Goal: Task Accomplishment & Management: Use online tool/utility

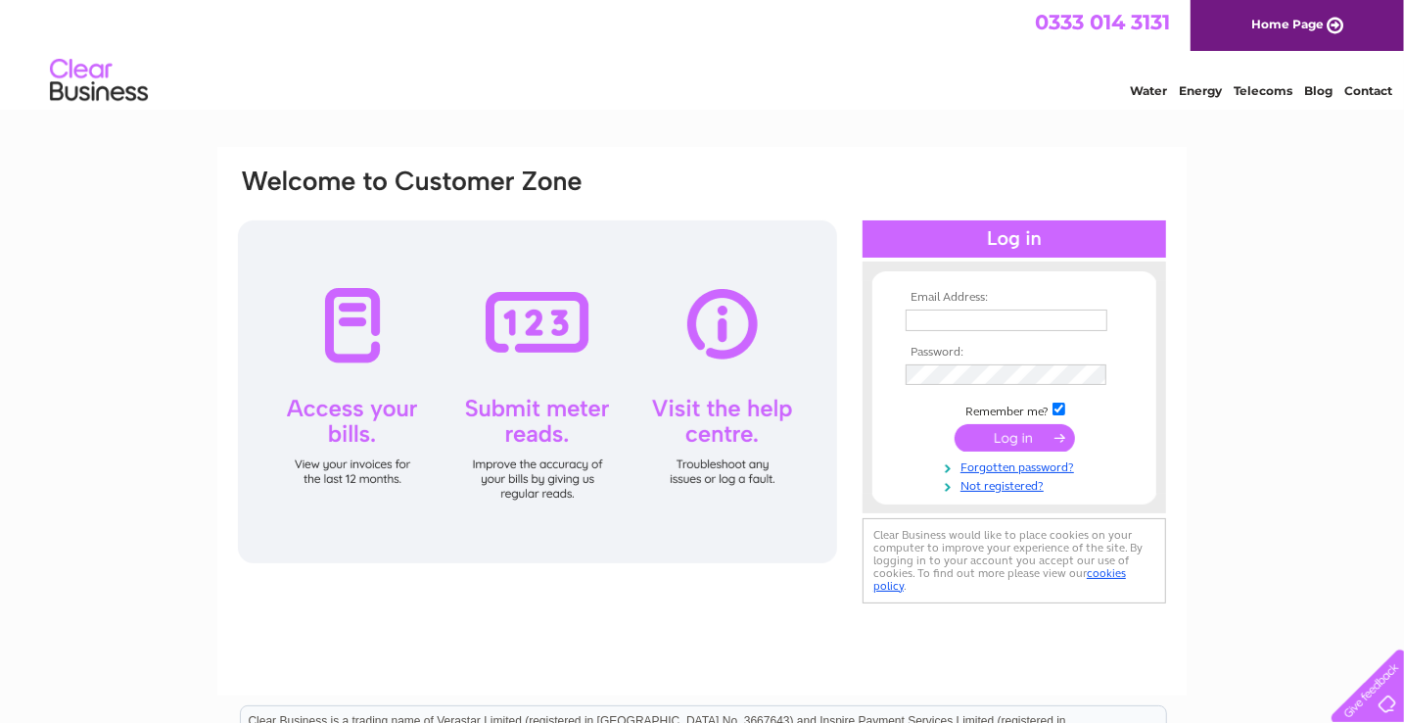
type input "accounting@toporiental.co.uk"
click at [1033, 442] on input "submit" at bounding box center [1015, 437] width 120 height 27
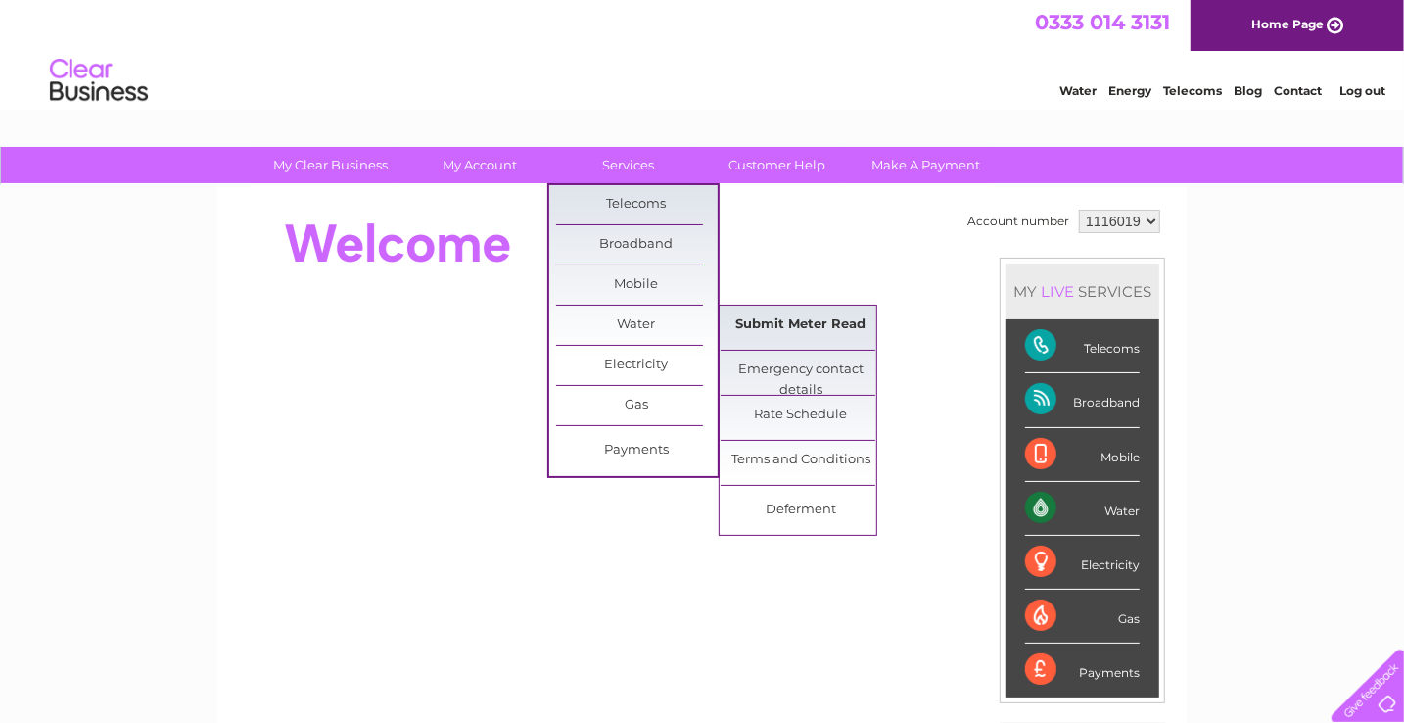
click at [790, 319] on link "Submit Meter Read" at bounding box center [802, 325] width 162 height 39
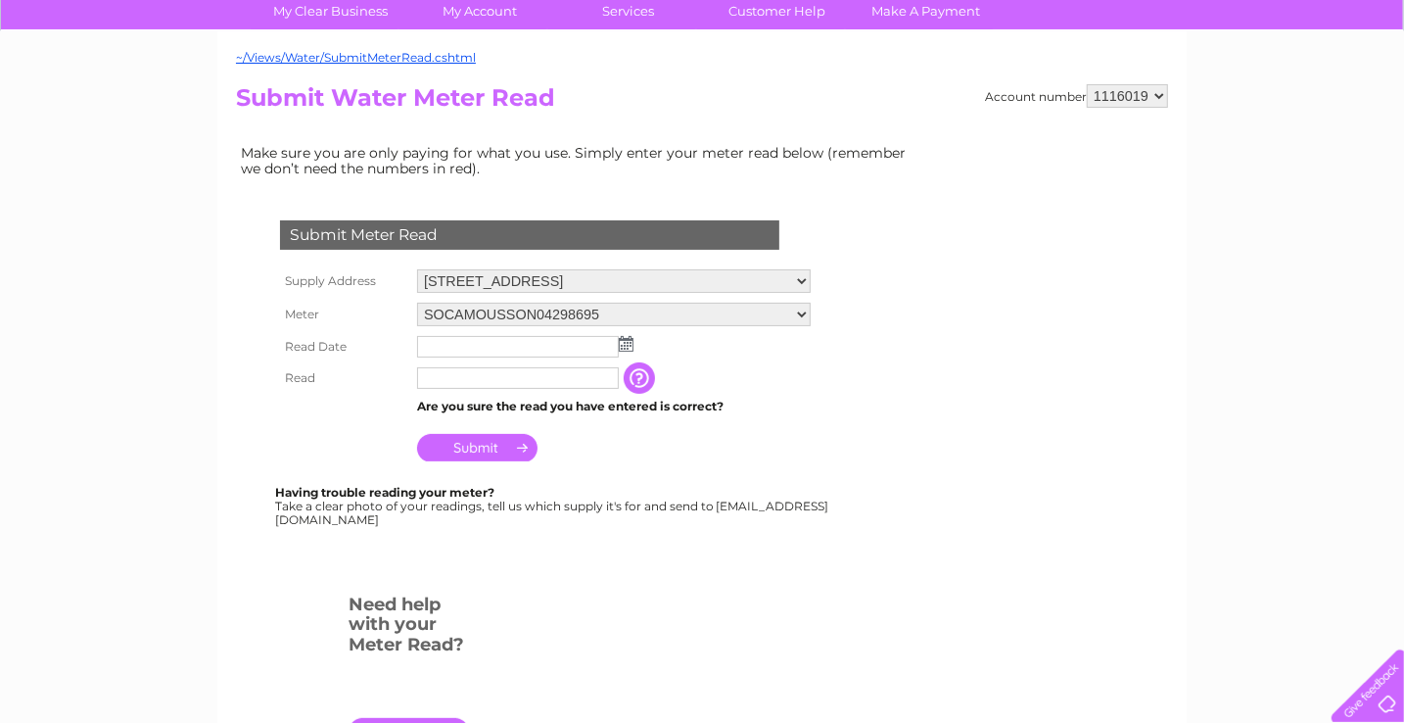
scroll to position [294, 0]
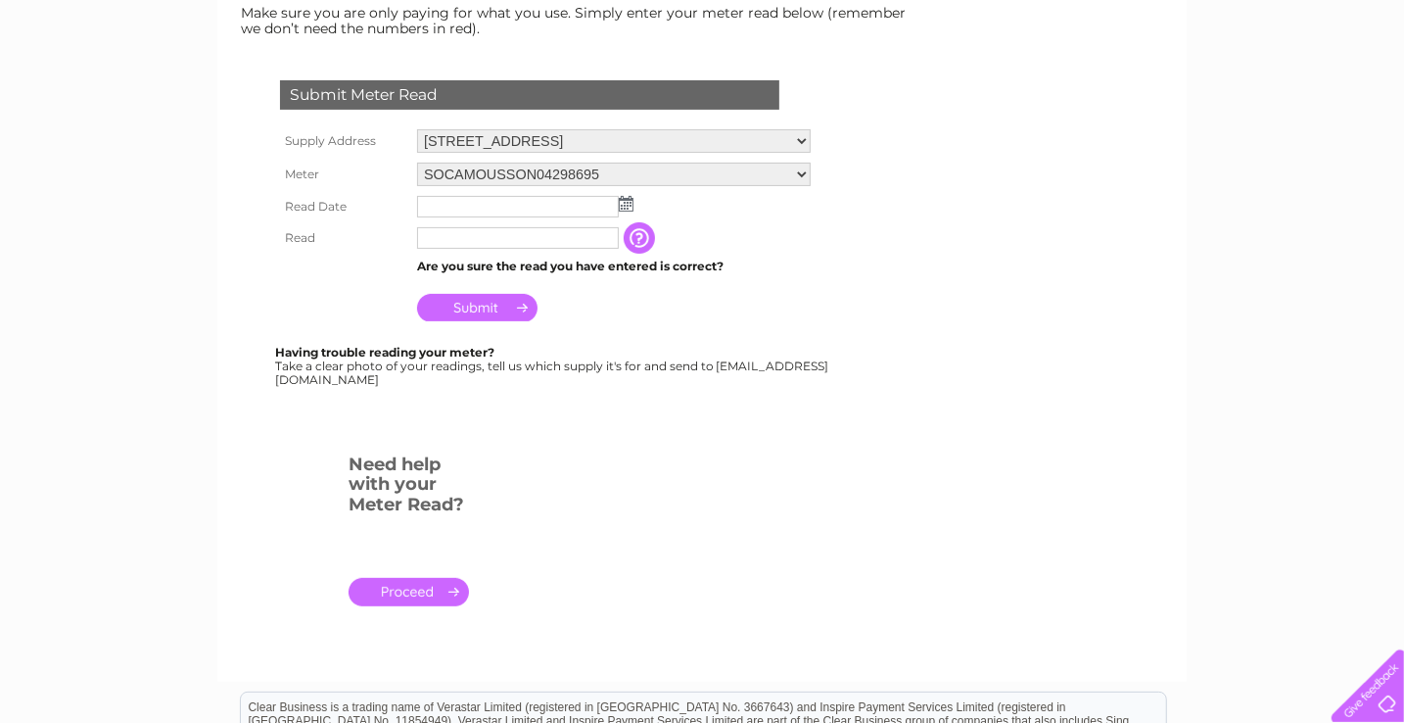
click at [625, 199] on img at bounding box center [626, 204] width 15 height 16
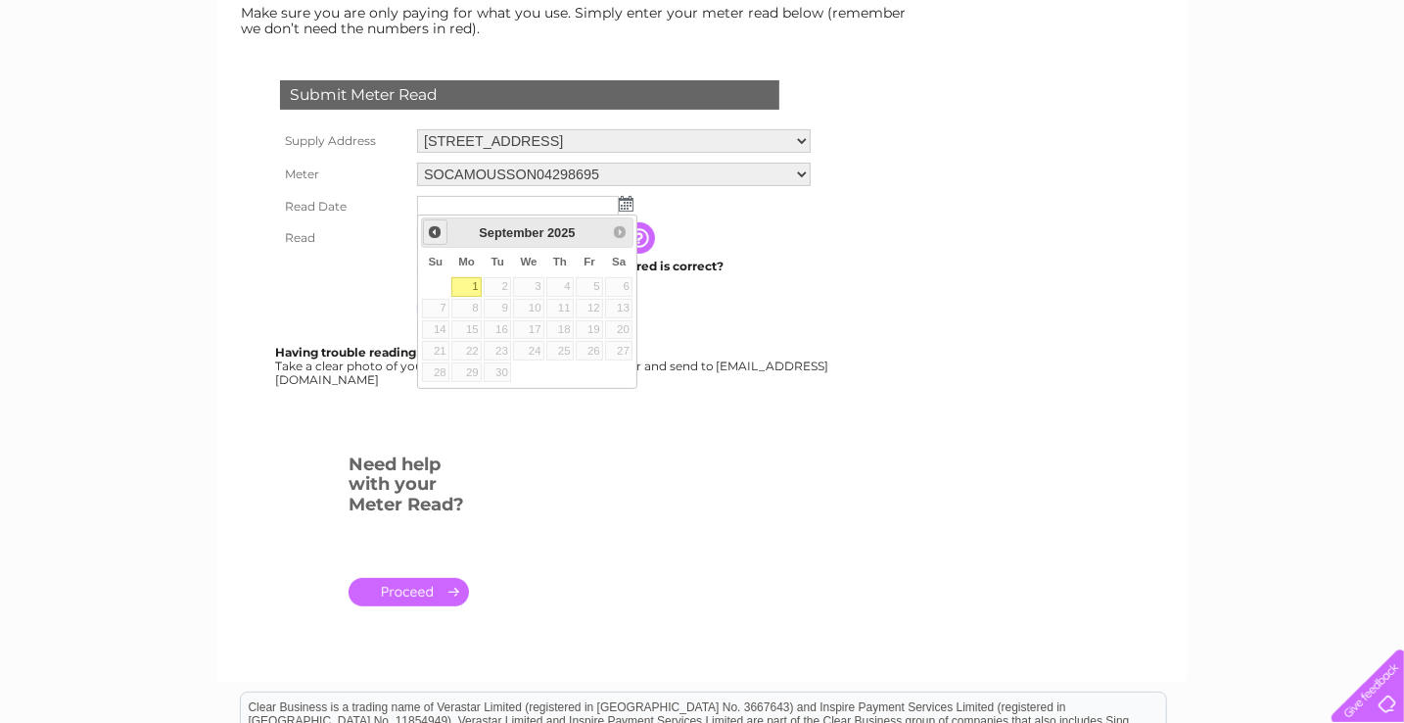
click at [429, 231] on span "Prev" at bounding box center [435, 232] width 16 height 16
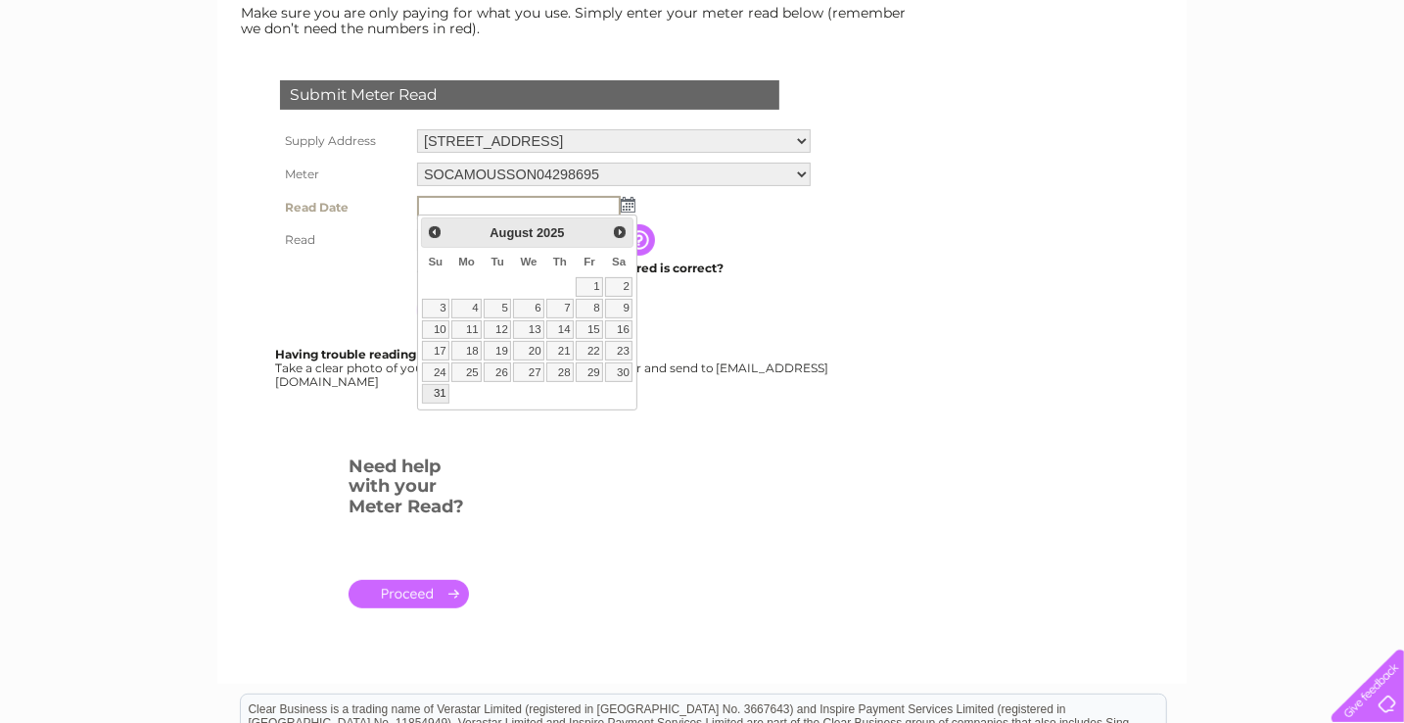
click at [444, 388] on link "31" at bounding box center [435, 394] width 27 height 20
type input "2025/08/31"
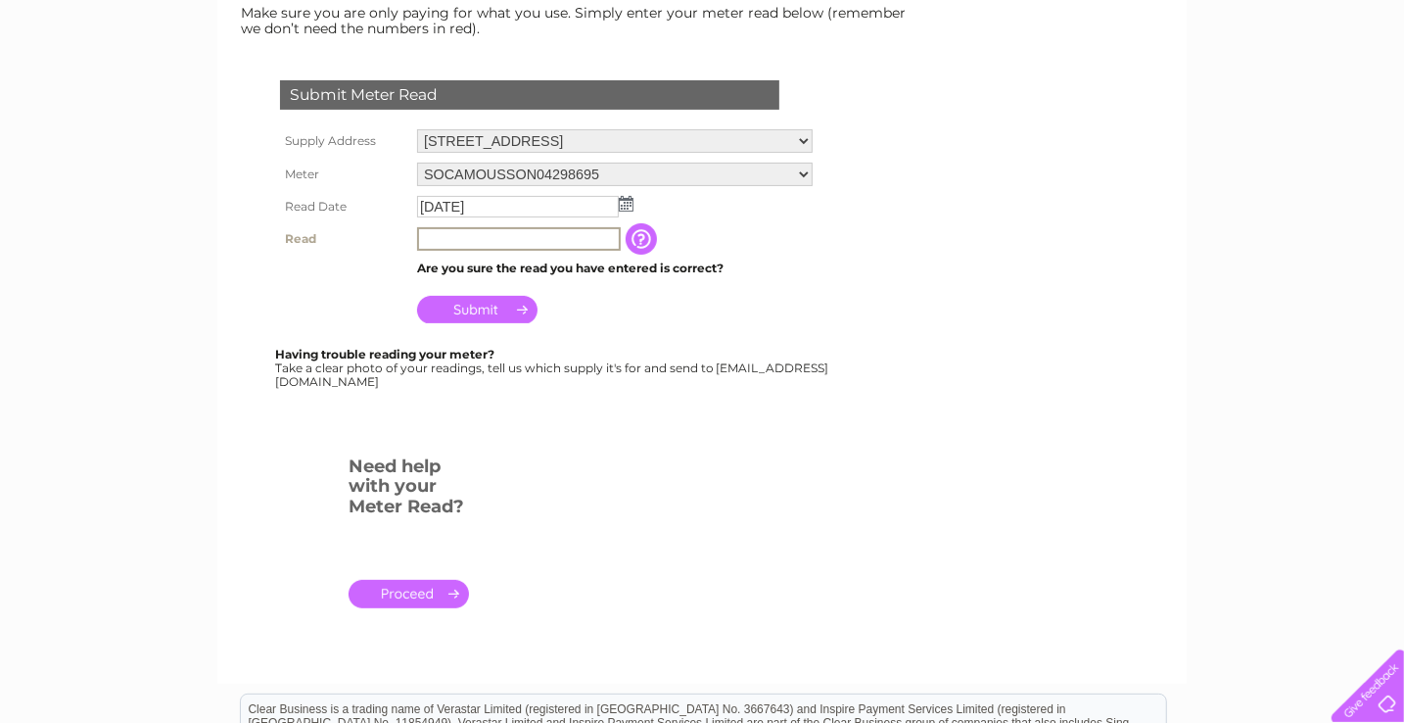
click at [499, 234] on input "text" at bounding box center [519, 239] width 204 height 24
type input "5867"
click at [505, 301] on input "Submit" at bounding box center [477, 307] width 120 height 27
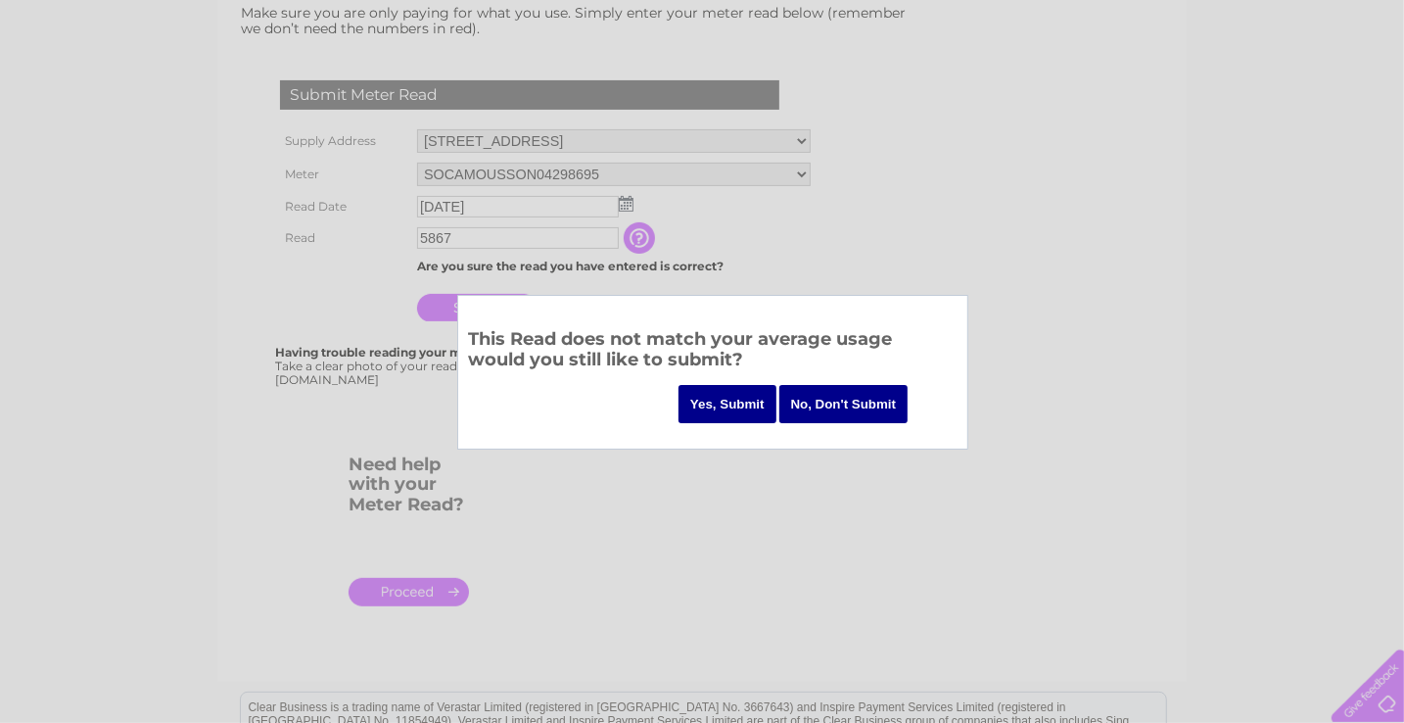
click at [721, 400] on input "Yes, Submit" at bounding box center [728, 404] width 98 height 38
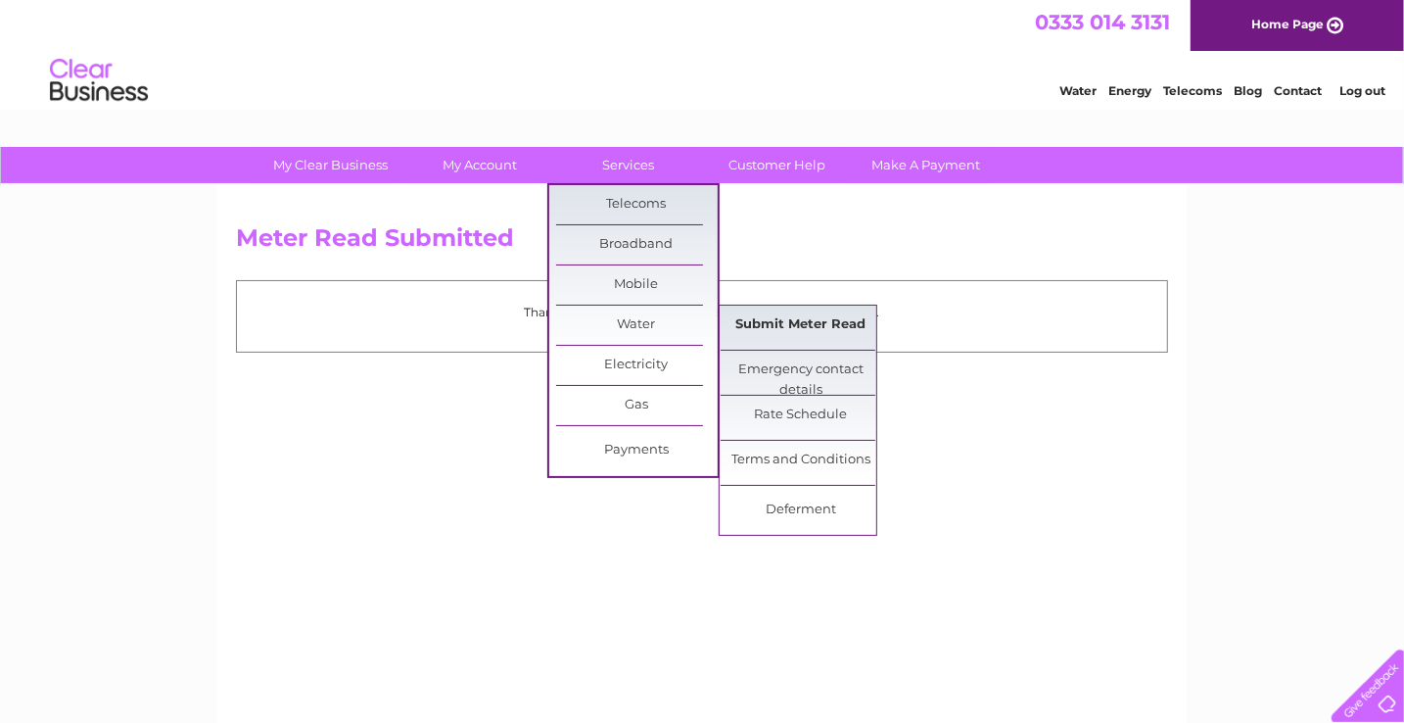
click at [836, 326] on link "Submit Meter Read" at bounding box center [802, 325] width 162 height 39
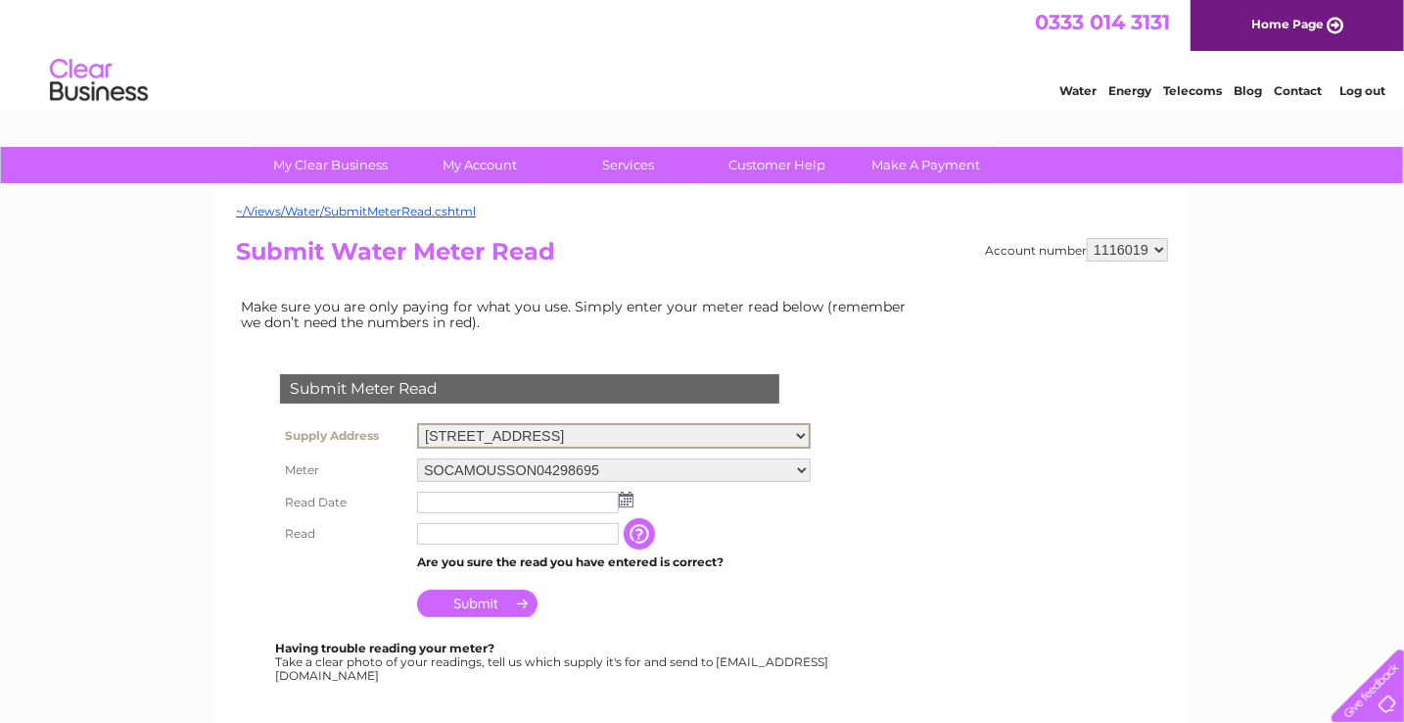
click at [811, 435] on select "[STREET_ADDRESS][GEOGRAPHIC_DATA][STREET_ADDRESS]" at bounding box center [614, 435] width 394 height 25
select select "431905"
click at [417, 423] on select "[STREET_ADDRESS][GEOGRAPHIC_DATA][STREET_ADDRESS]" at bounding box center [614, 435] width 394 height 25
click at [626, 498] on img at bounding box center [626, 498] width 15 height 16
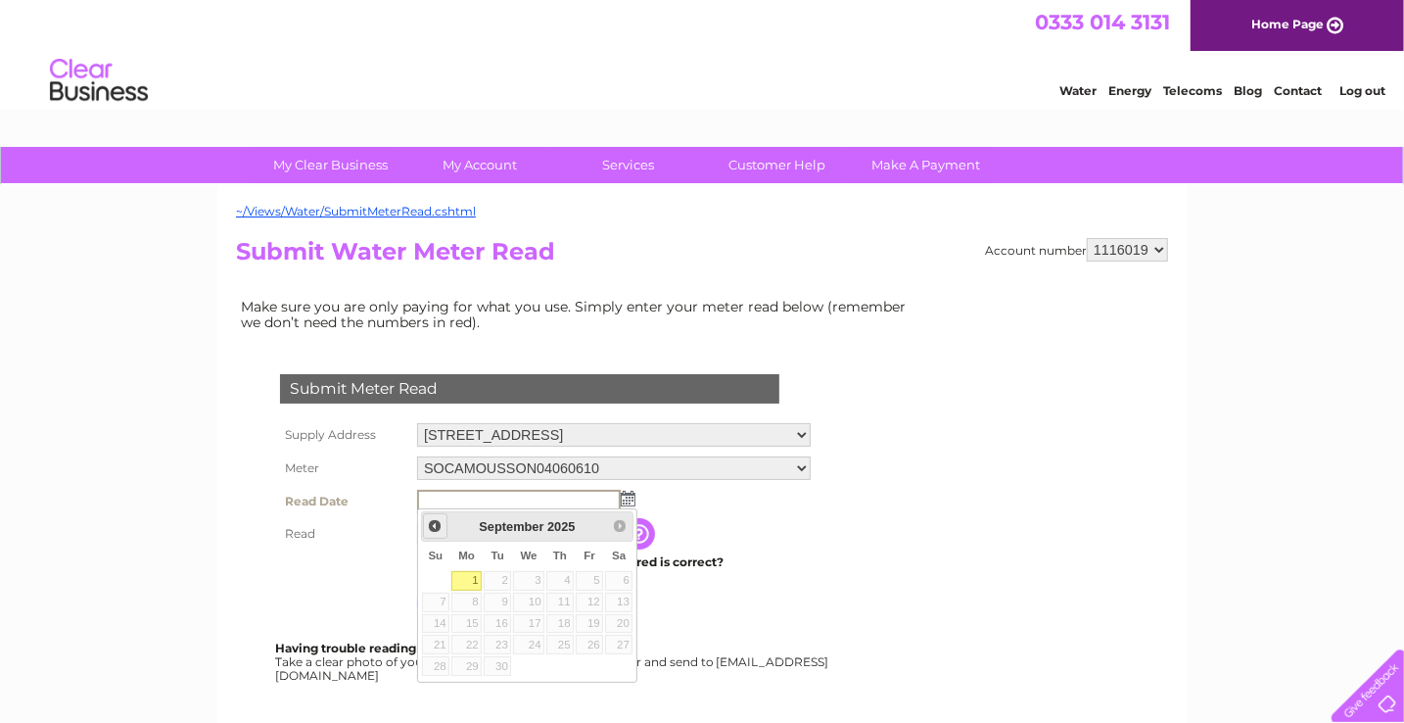
click at [431, 522] on span "Prev" at bounding box center [435, 526] width 16 height 16
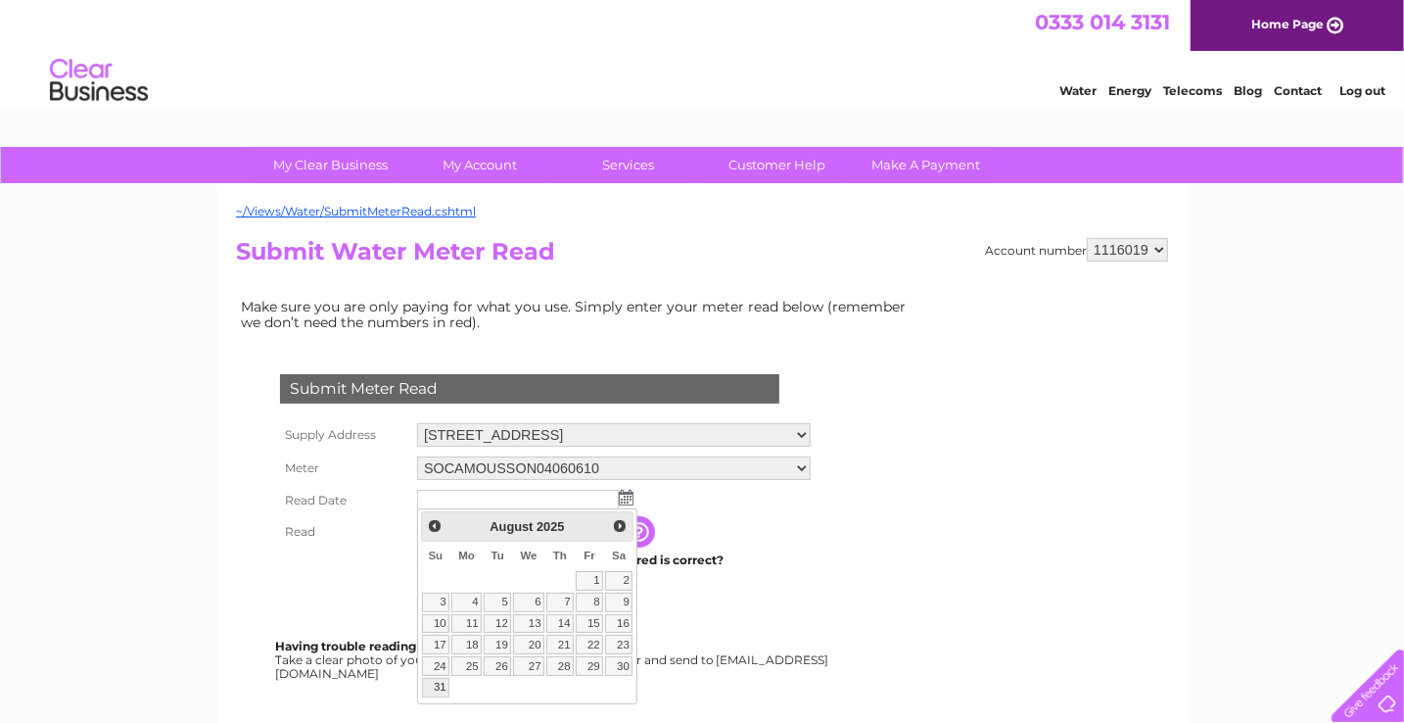
click at [439, 682] on link "31" at bounding box center [435, 688] width 27 height 20
type input "2025/08/31"
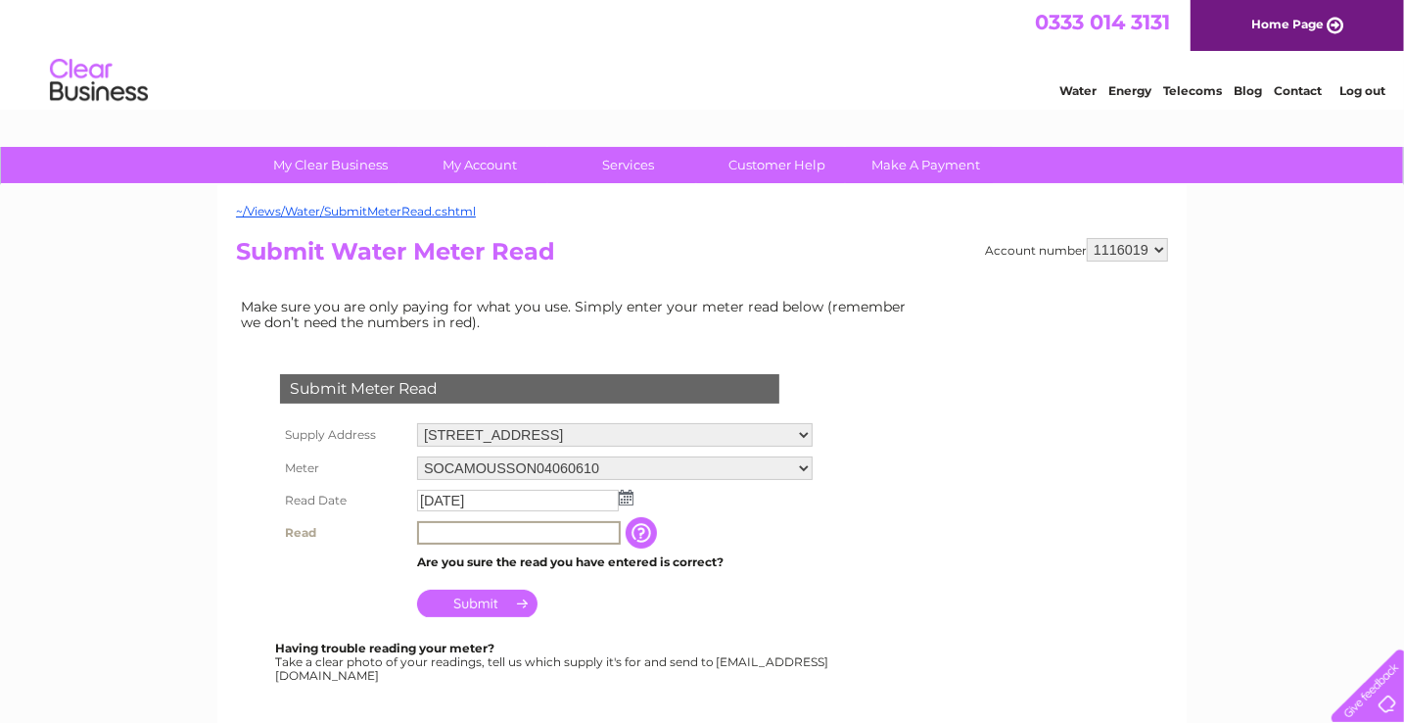
click at [456, 527] on input "text" at bounding box center [519, 533] width 204 height 24
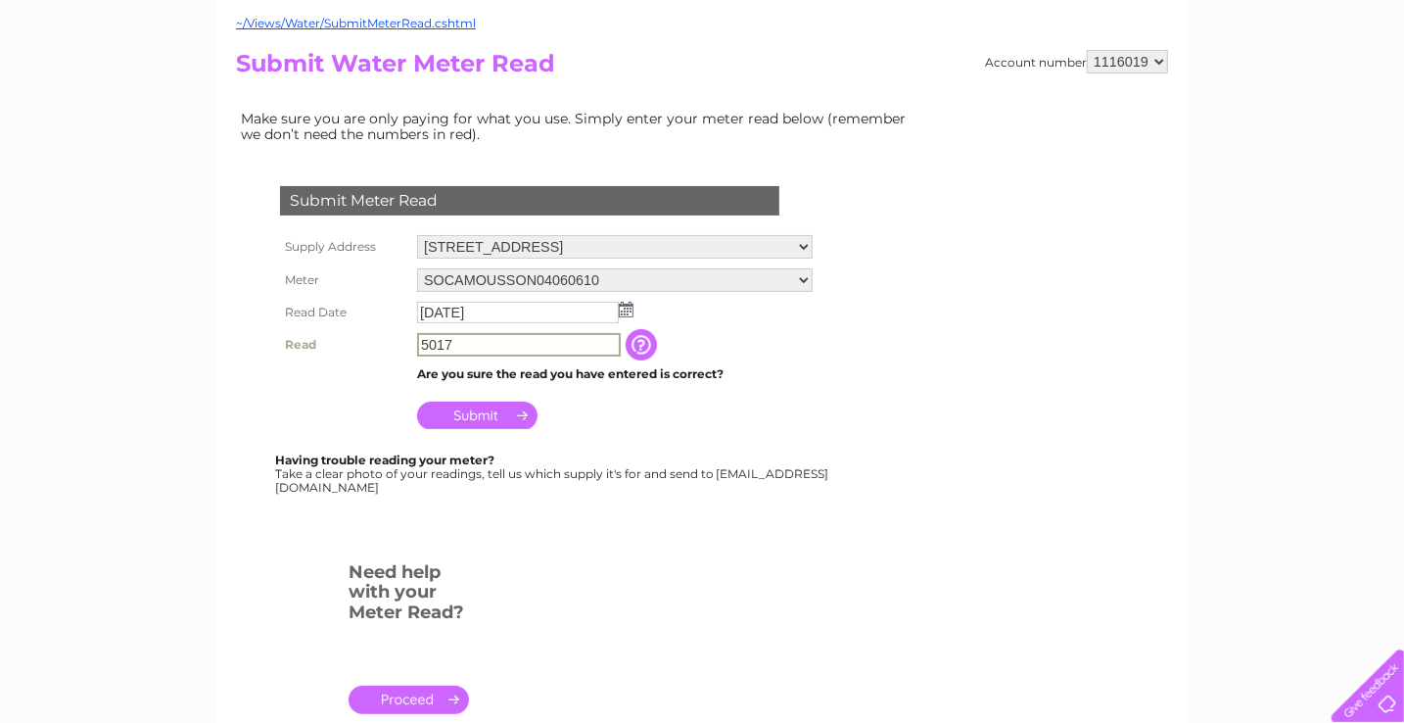
scroll to position [196, 0]
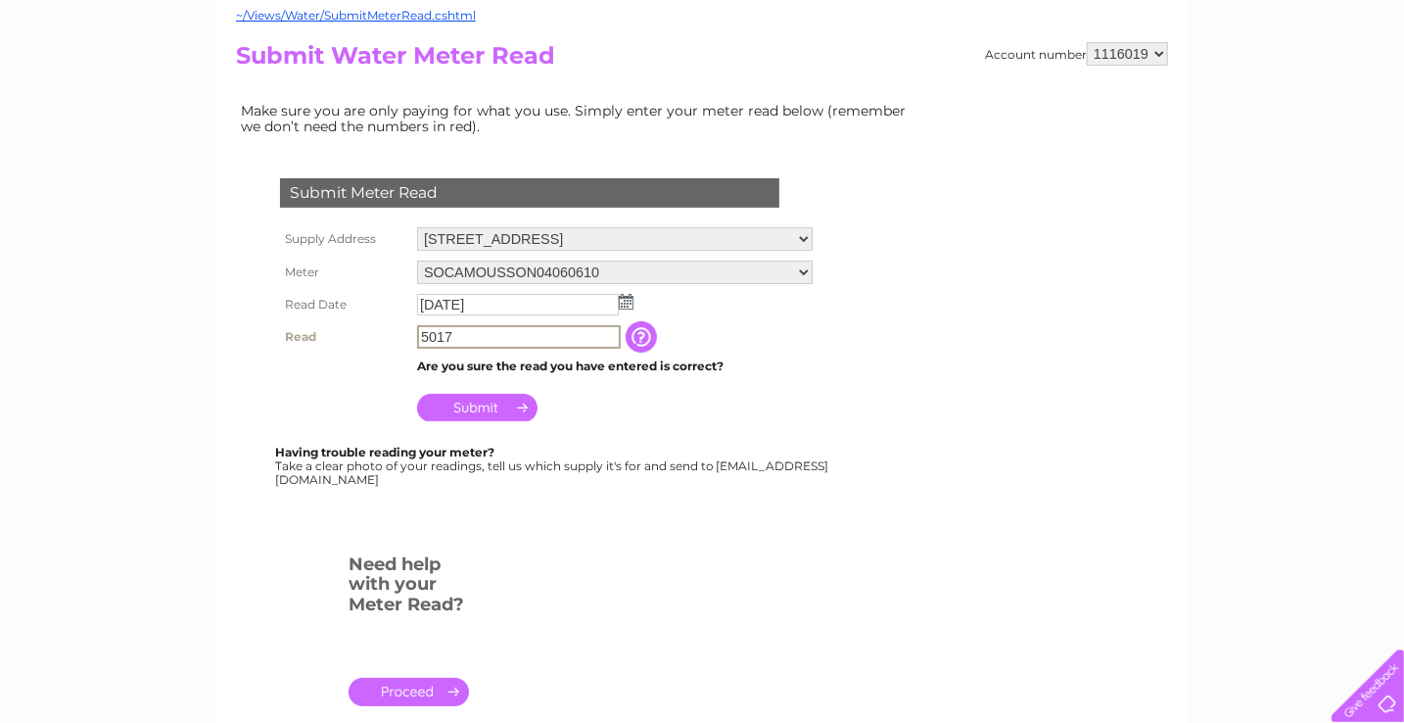
type input "5017"
click at [509, 410] on input "Submit" at bounding box center [477, 407] width 120 height 27
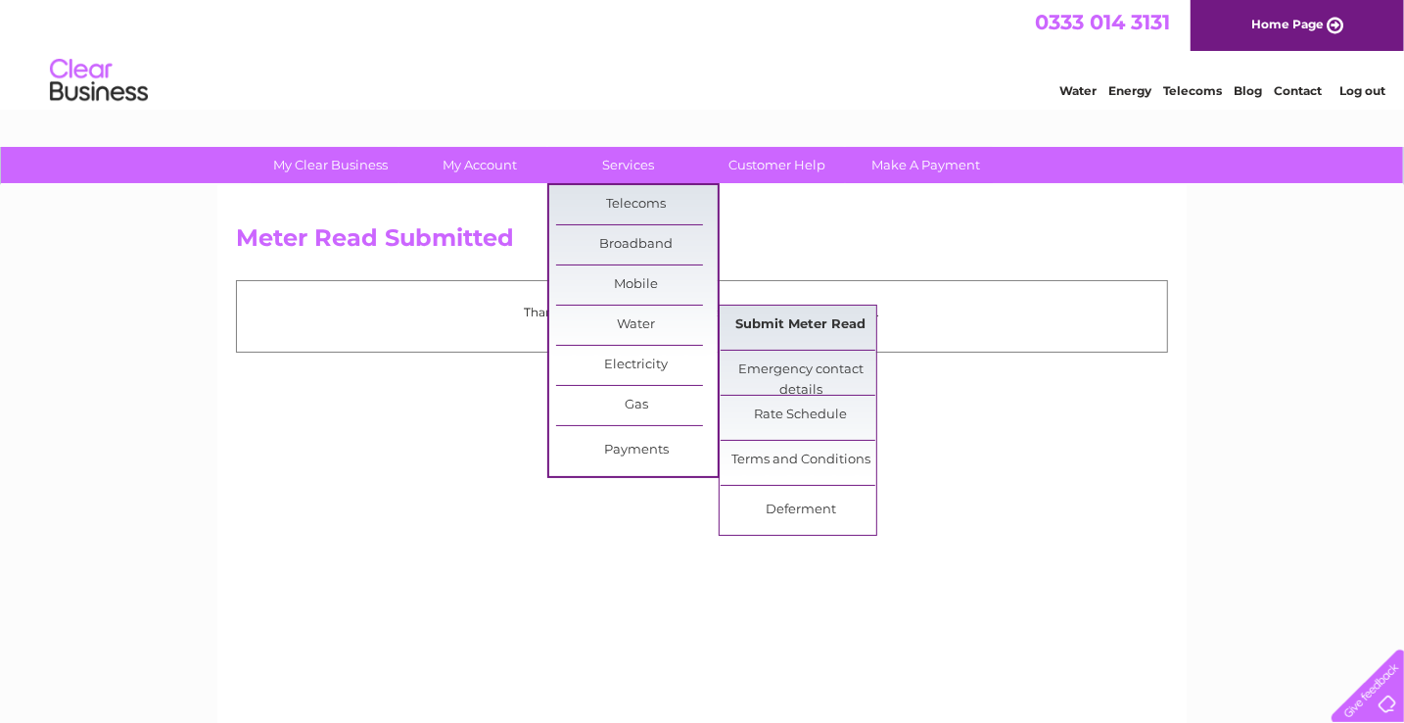
click at [772, 329] on link "Submit Meter Read" at bounding box center [802, 325] width 162 height 39
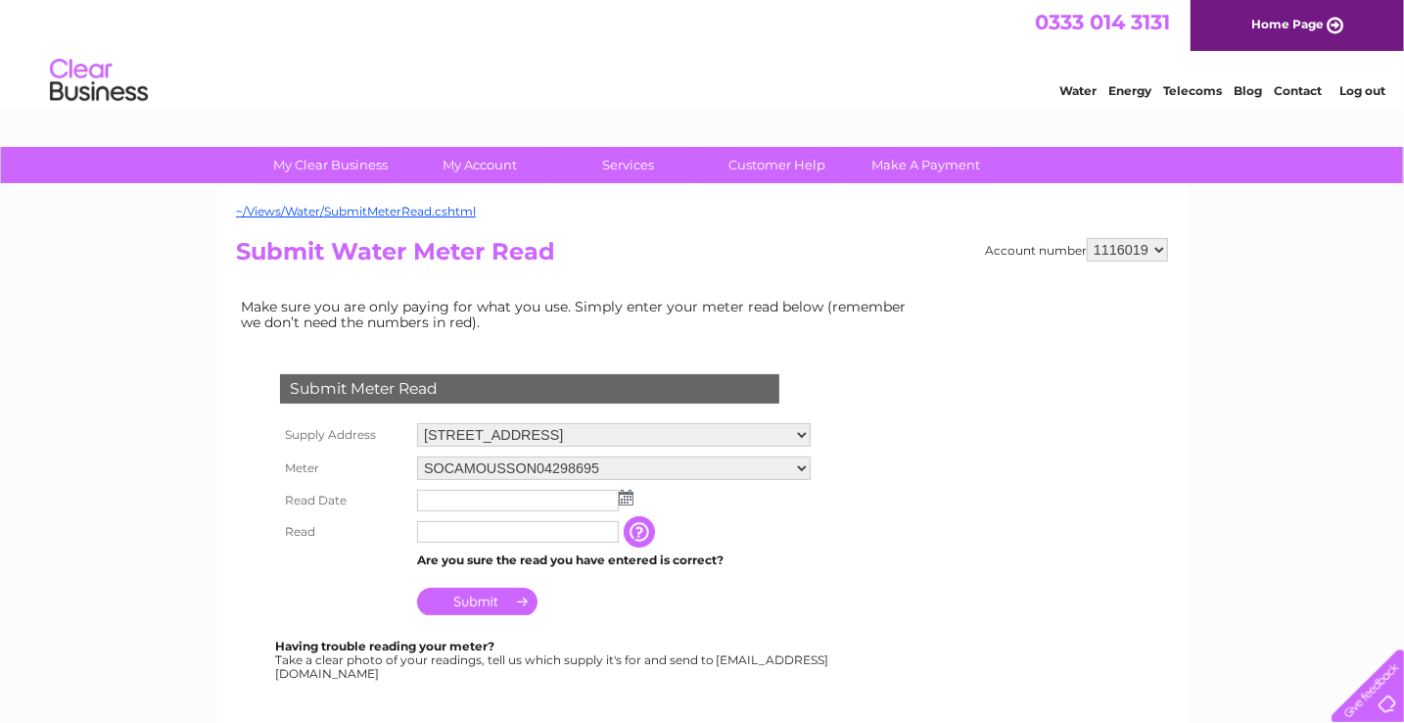
click at [811, 431] on select "Unit 14, Great Western Close, Birmingham, West Midlands, B18 4QF Unit 16, Great…" at bounding box center [614, 435] width 394 height 24
select select "431906"
click at [417, 423] on select "Unit 14, Great Western Close, Birmingham, West Midlands, B18 4QF Unit 16, Great…" at bounding box center [614, 435] width 394 height 25
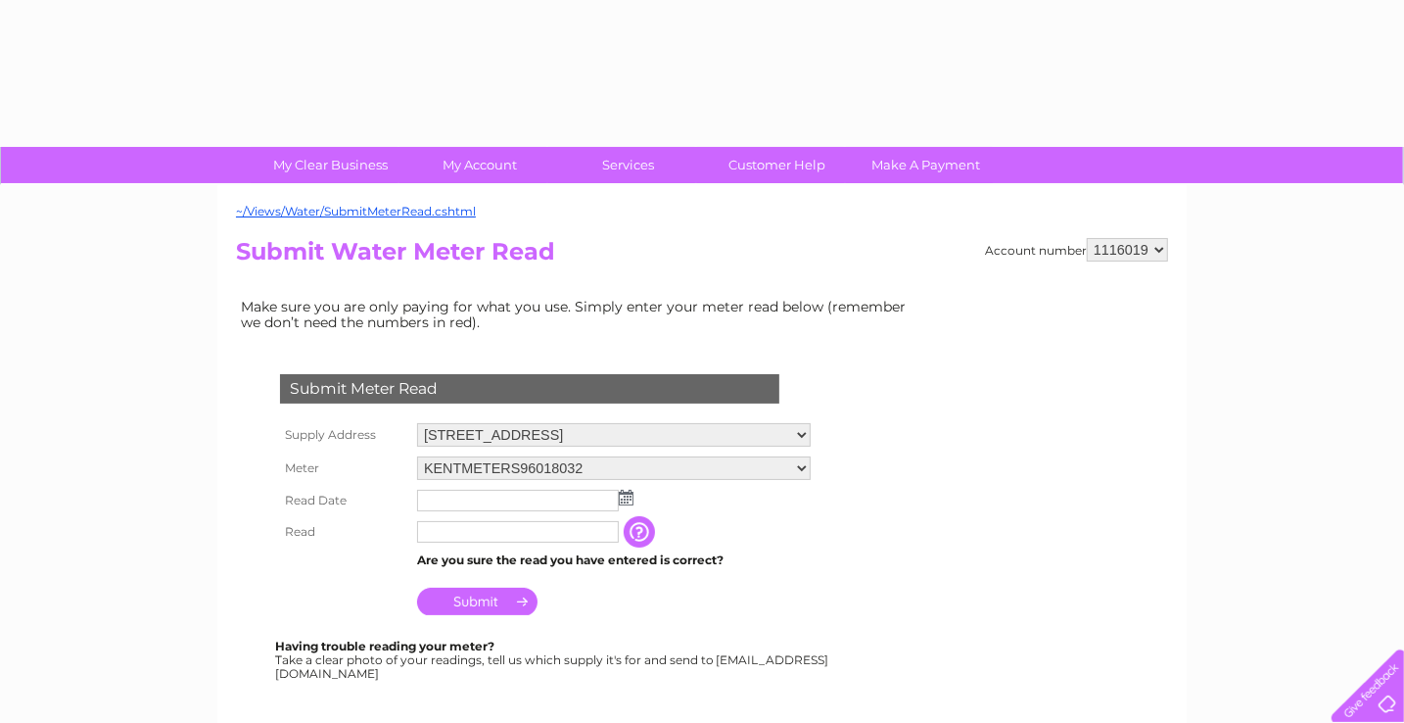
click at [538, 493] on input "text" at bounding box center [518, 501] width 202 height 22
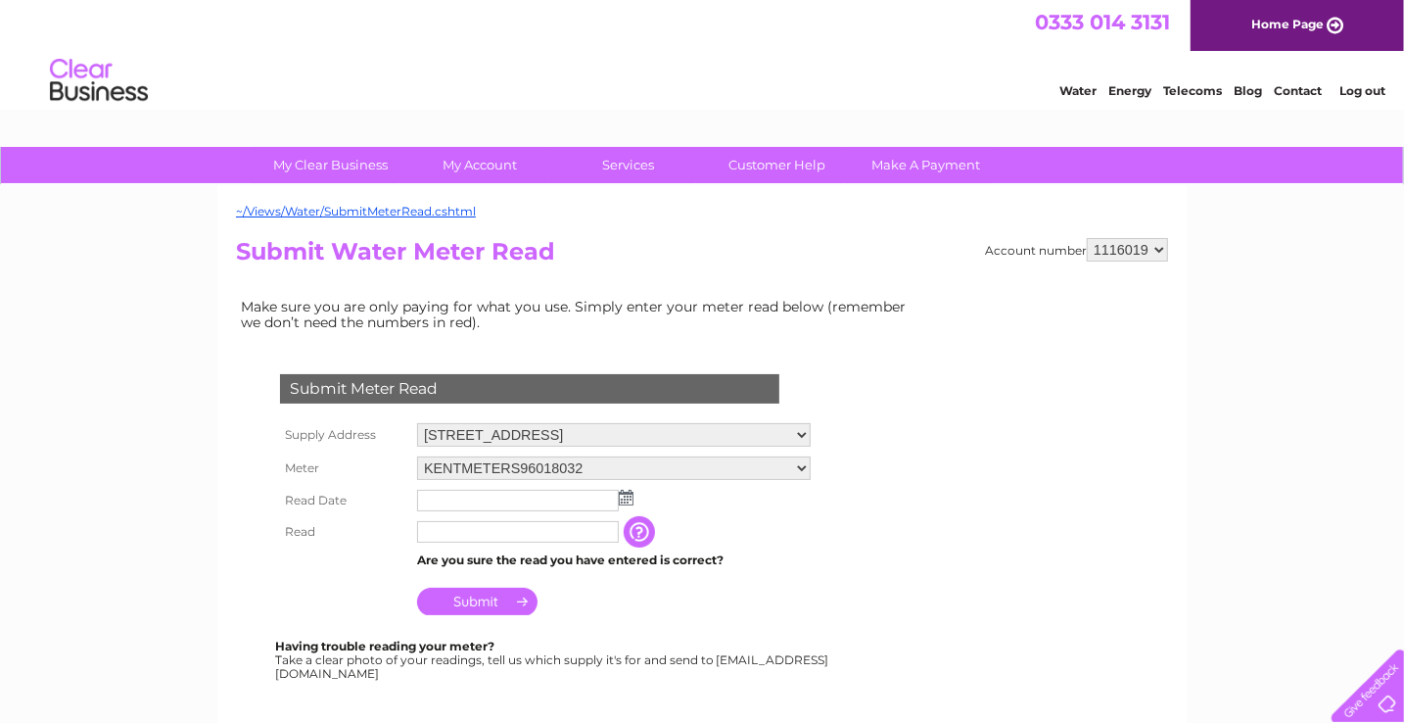
click at [628, 497] on img at bounding box center [626, 498] width 15 height 16
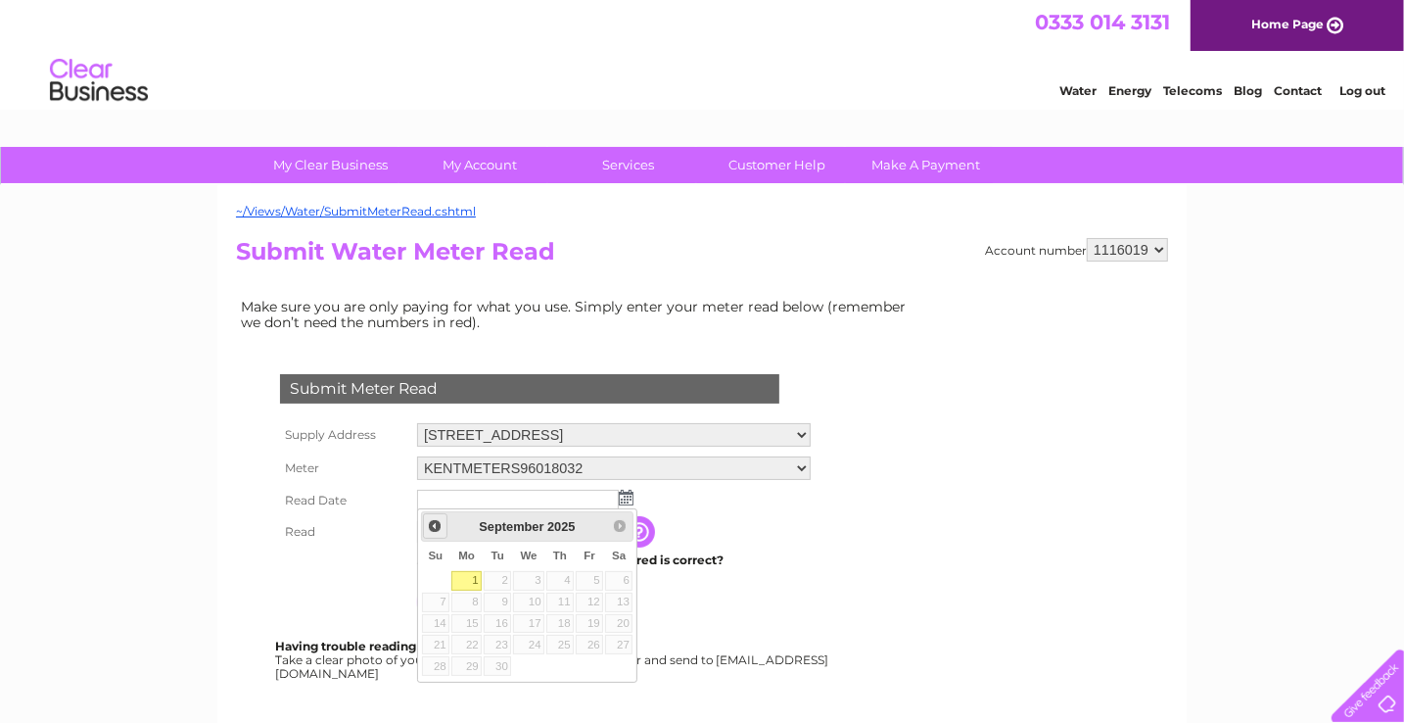
click at [427, 519] on span "Prev" at bounding box center [435, 526] width 16 height 16
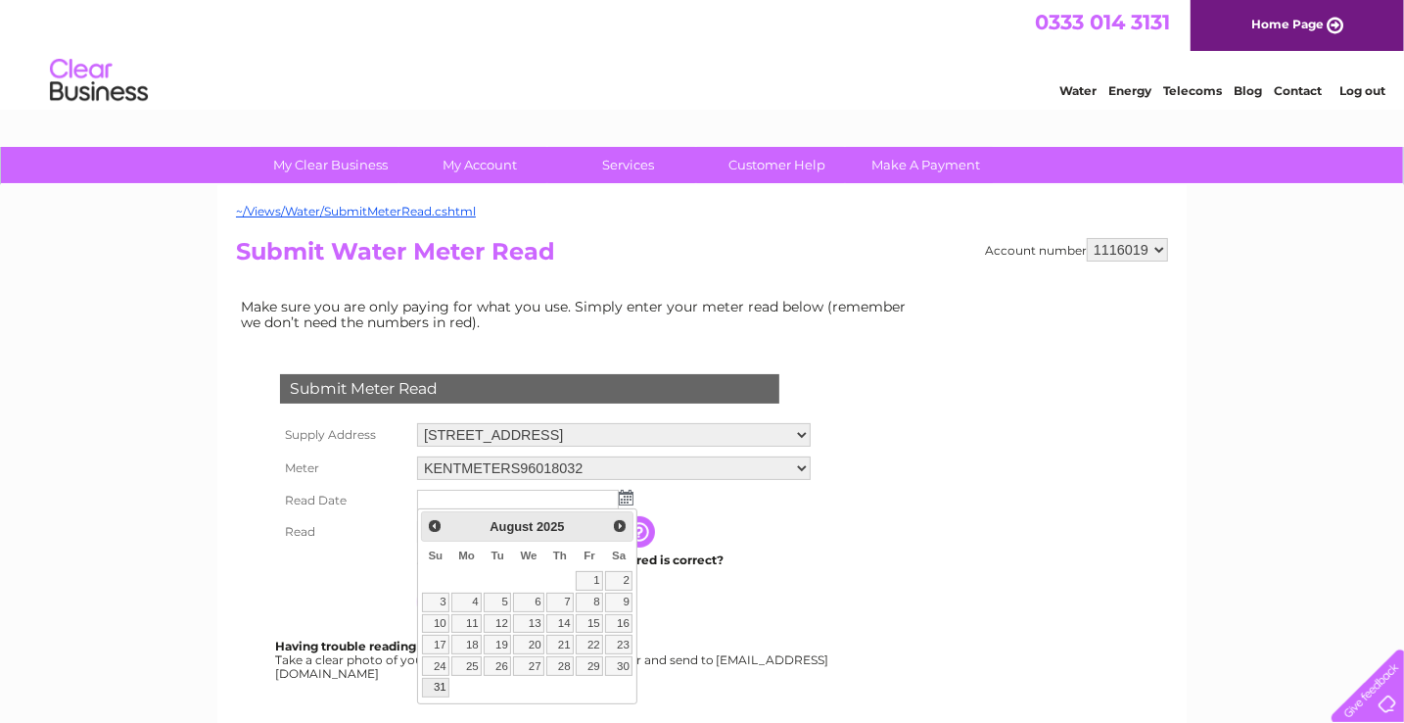
click at [435, 683] on link "31" at bounding box center [435, 688] width 27 height 20
type input "2025/08/31"
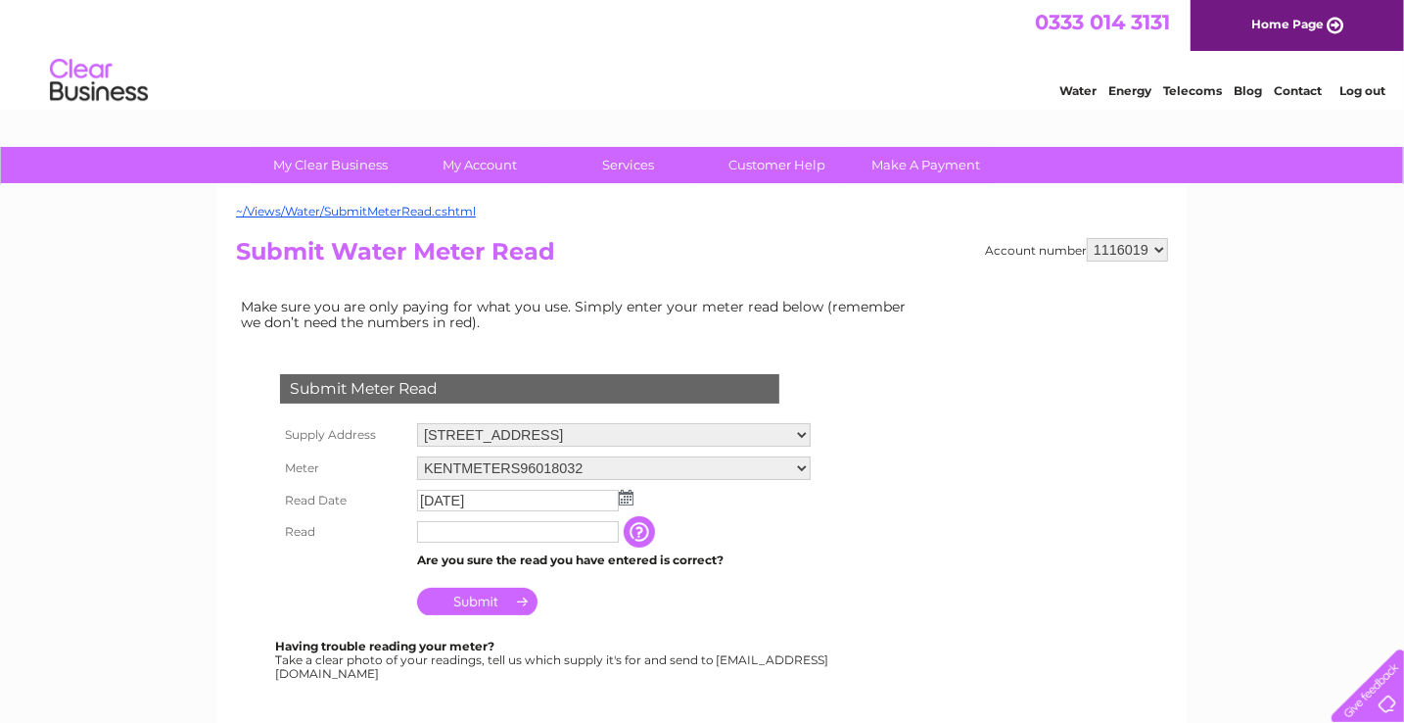
click at [491, 534] on input "text" at bounding box center [518, 532] width 202 height 22
type input "0616"
click at [605, 582] on td "Submit" at bounding box center [614, 598] width 405 height 47
click at [493, 593] on input "Submit" at bounding box center [477, 601] width 120 height 27
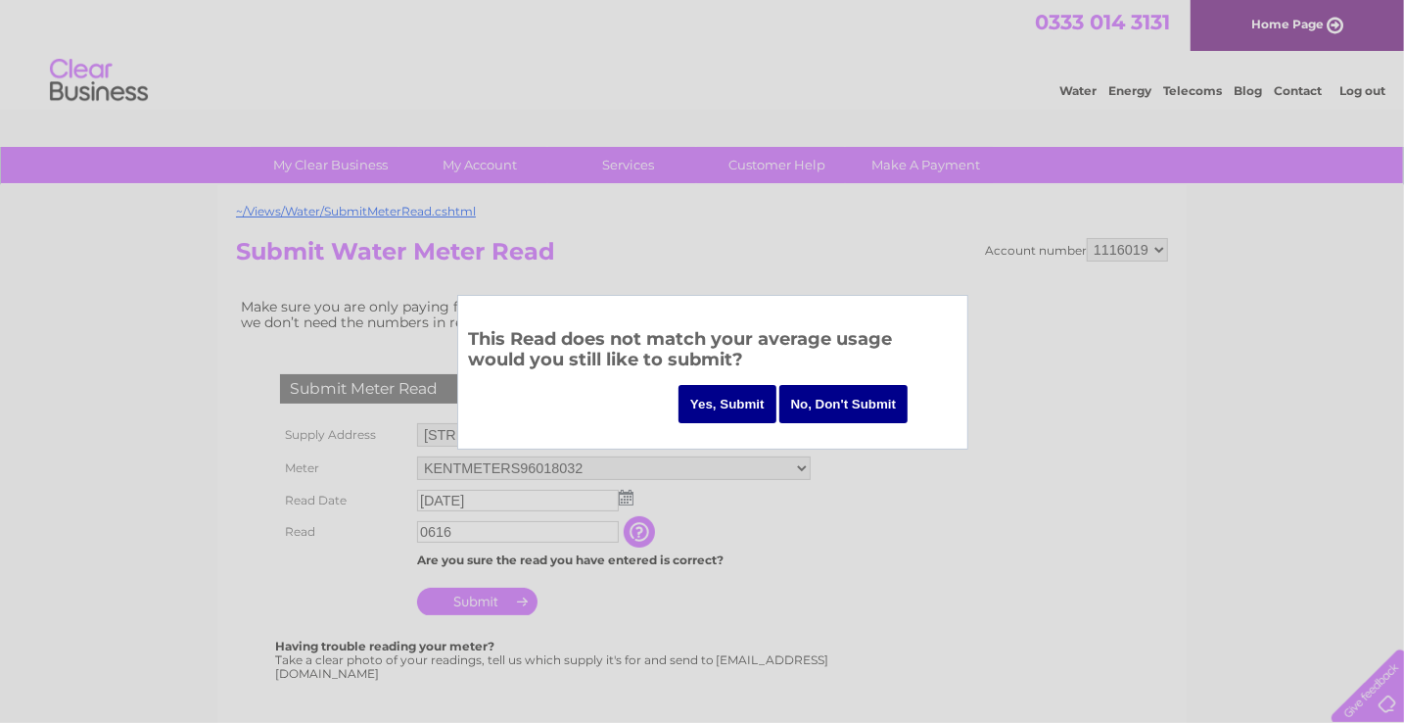
click at [700, 400] on input "Yes, Submit" at bounding box center [728, 404] width 98 height 38
